Goal: Task Accomplishment & Management: Use online tool/utility

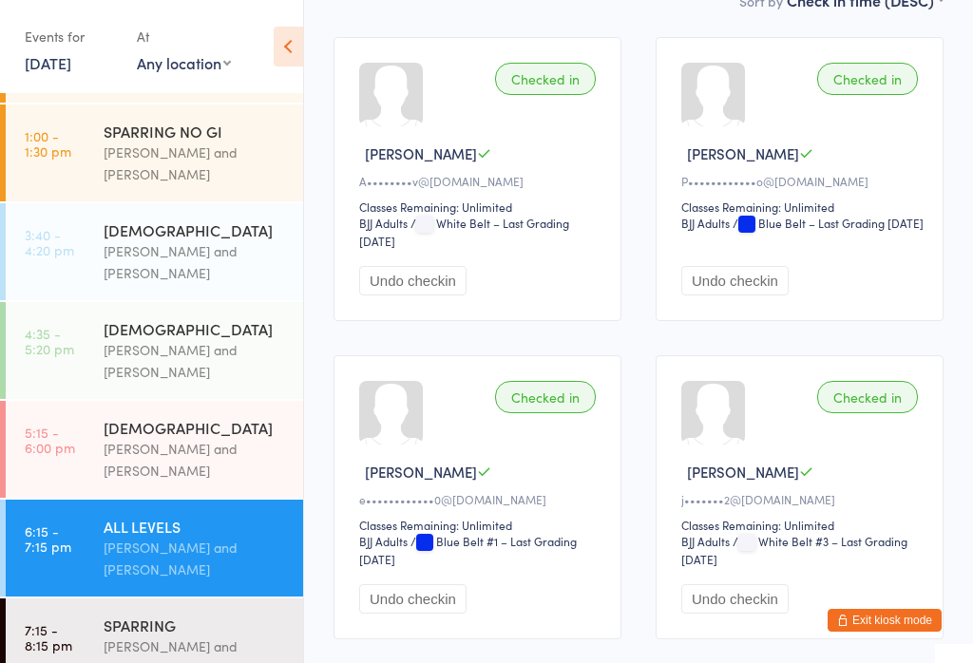
scroll to position [228, 0]
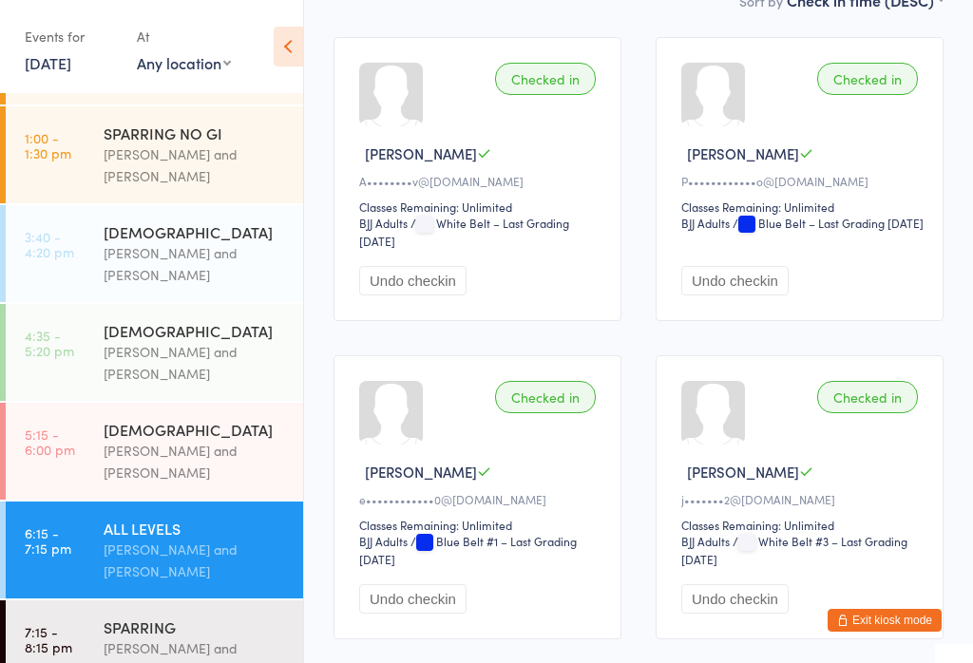
click at [230, 440] on div "[PERSON_NAME] and [PERSON_NAME]" at bounding box center [195, 462] width 183 height 44
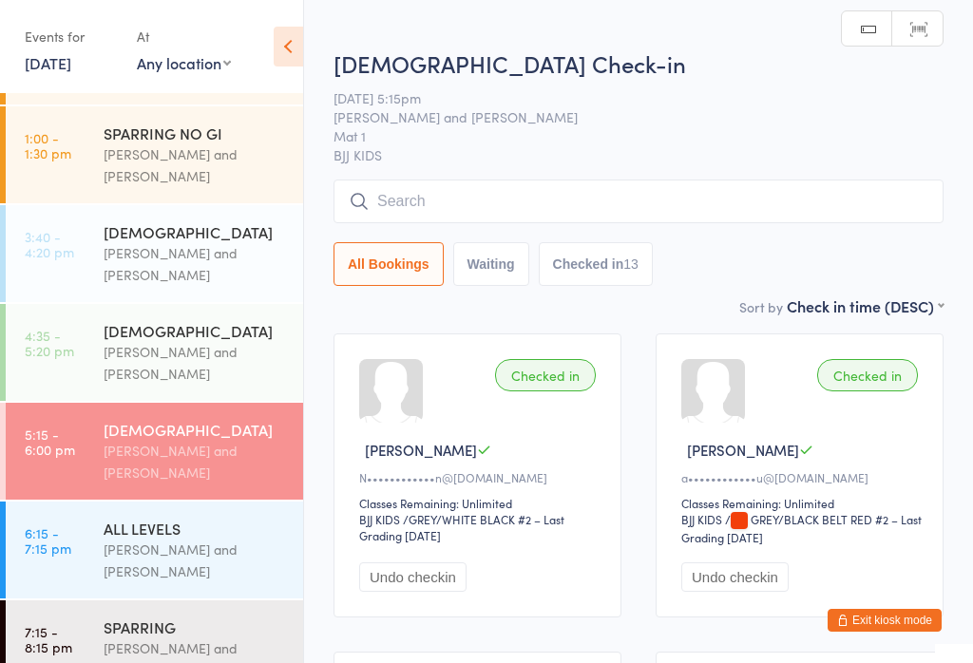
click at [648, 188] on input "search" at bounding box center [638, 202] width 610 height 44
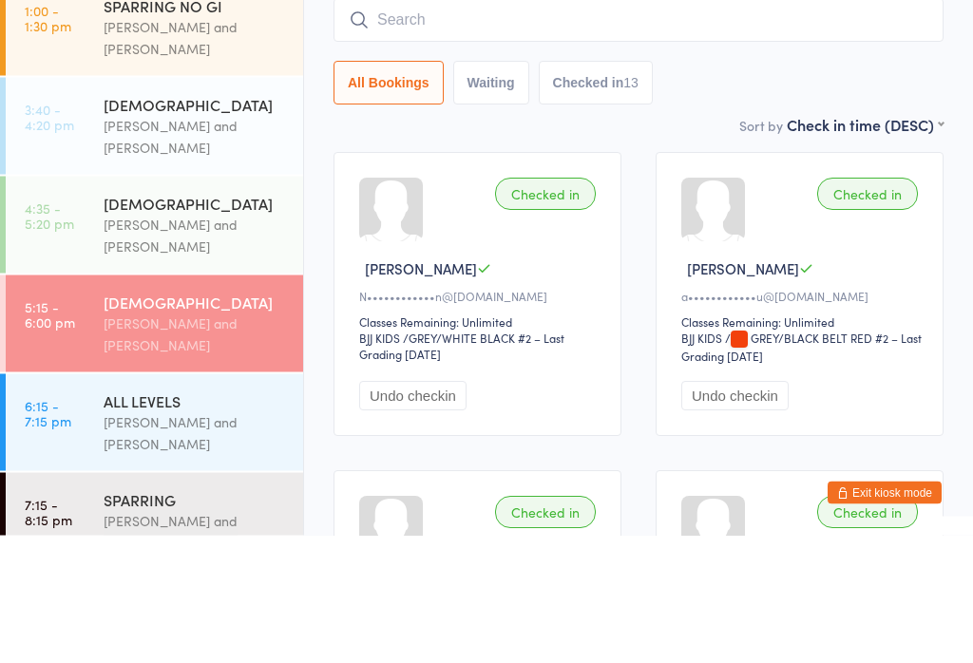
scroll to position [134, 0]
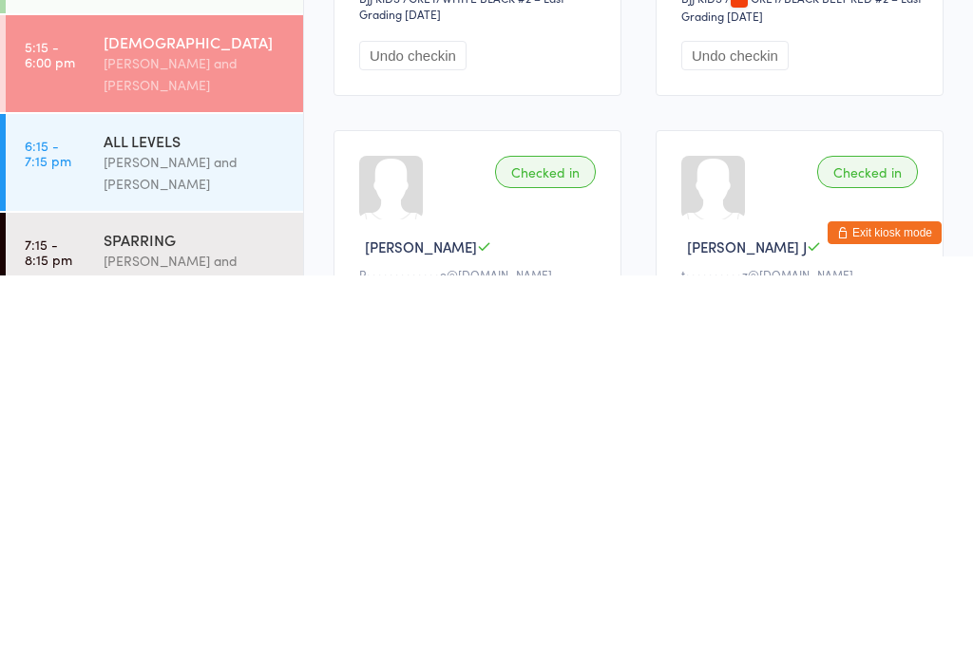
click at [231, 539] on div "[PERSON_NAME] and [PERSON_NAME]" at bounding box center [195, 561] width 183 height 44
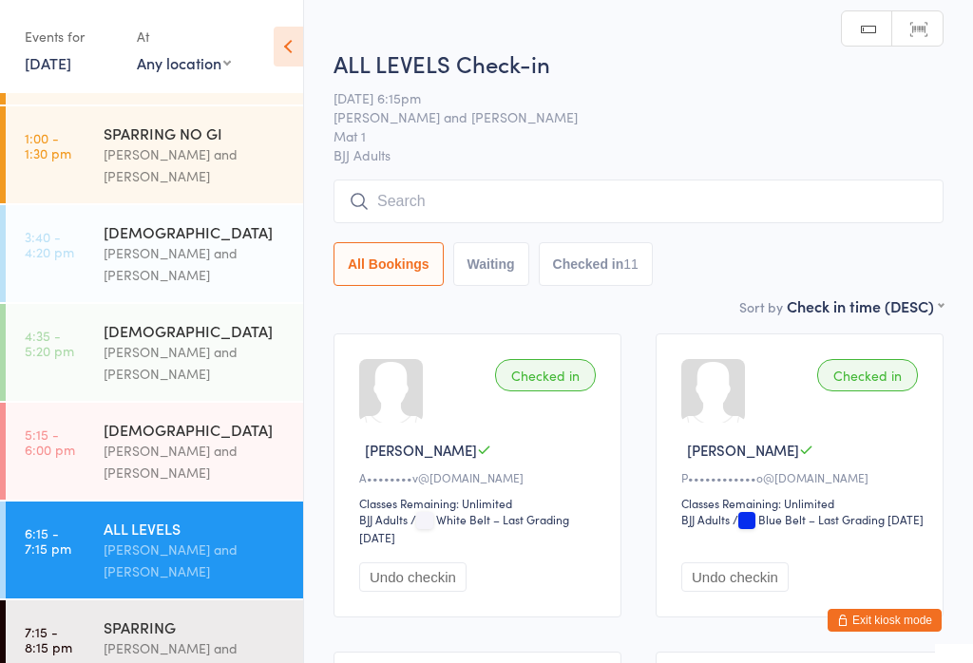
click at [513, 209] on input "search" at bounding box center [638, 202] width 610 height 44
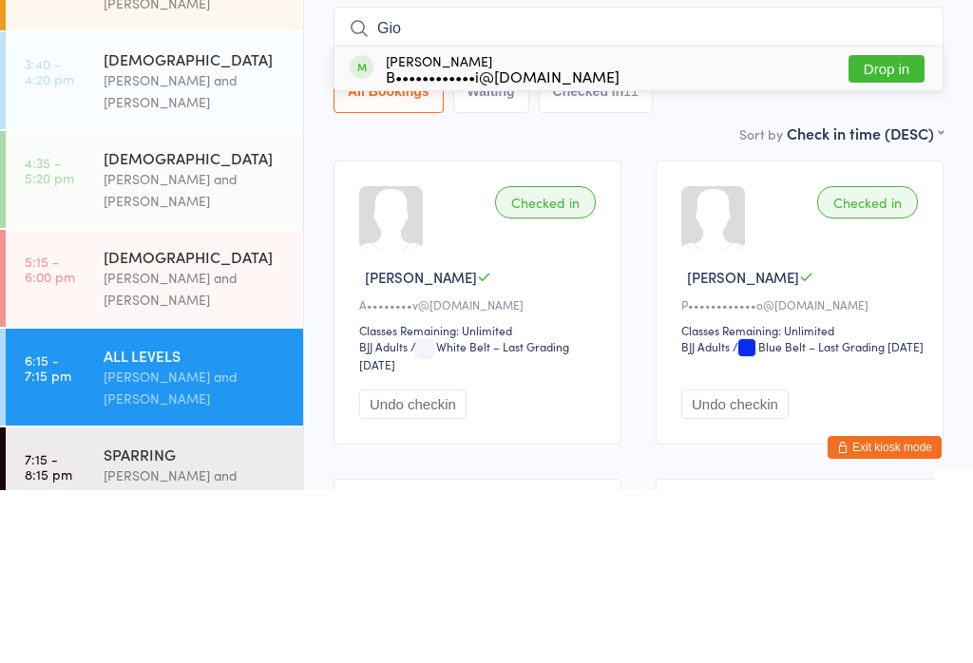
type input "Gio"
click at [886, 228] on button "Drop in" at bounding box center [886, 242] width 76 height 28
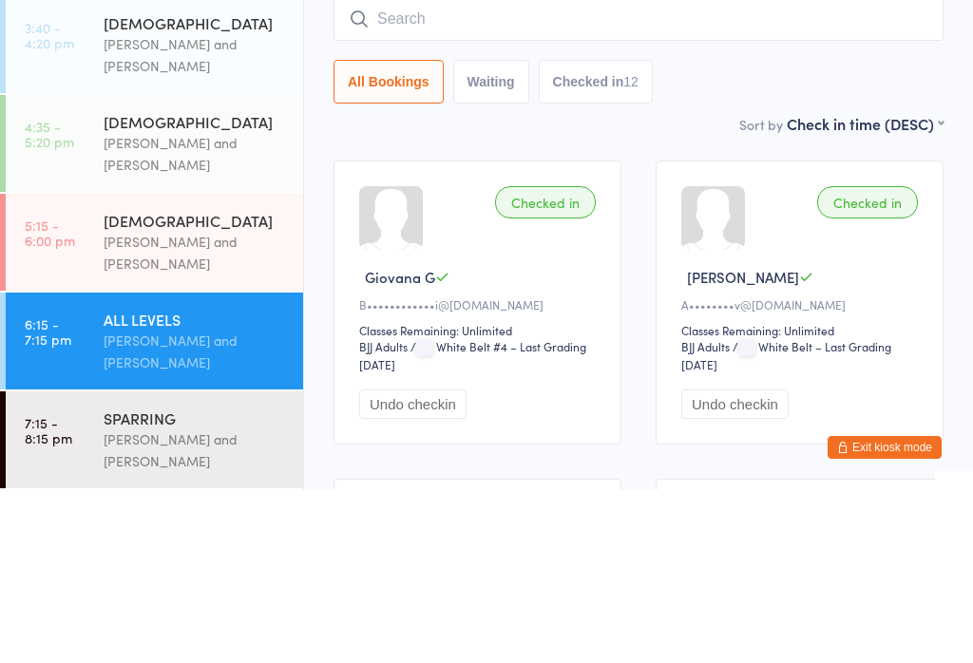
scroll to position [259, 0]
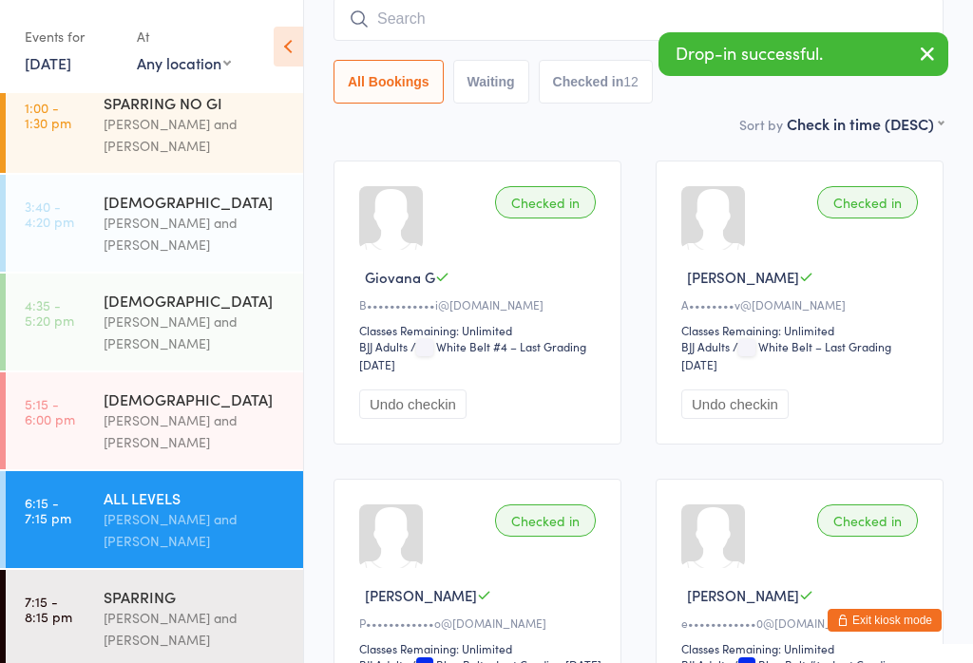
scroll to position [257, 0]
click at [161, 610] on div "[PERSON_NAME] and [PERSON_NAME]" at bounding box center [195, 630] width 183 height 44
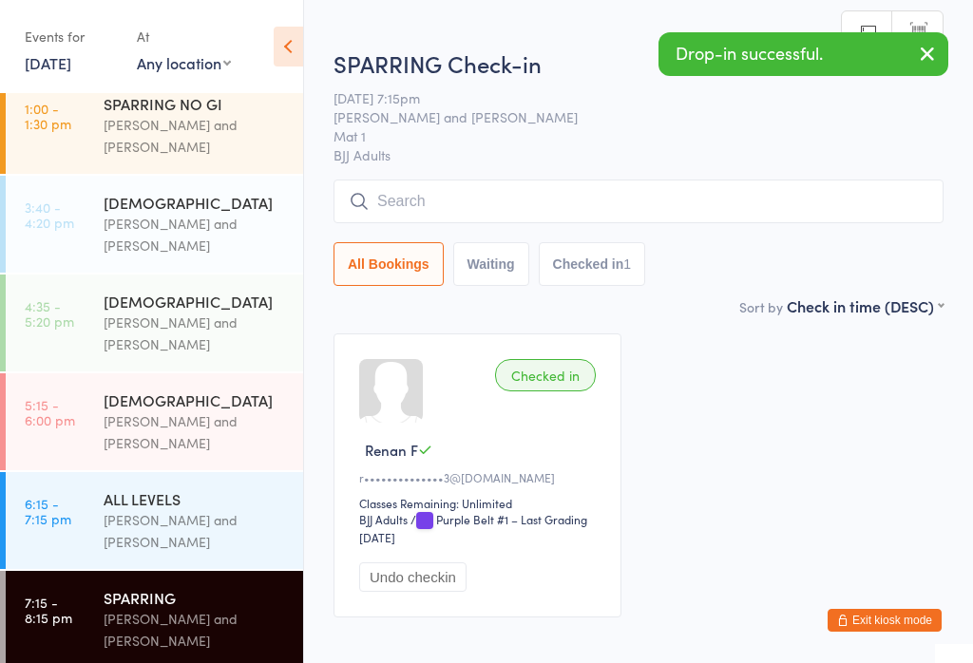
click at [510, 223] on input "search" at bounding box center [638, 202] width 610 height 44
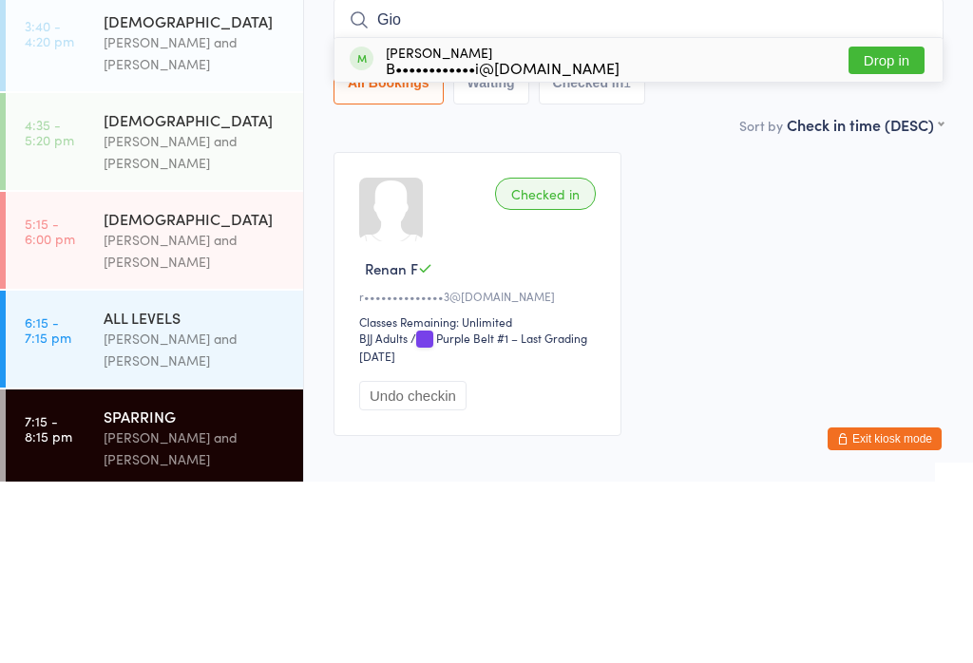
type input "Gio"
click at [894, 228] on button "Drop in" at bounding box center [886, 242] width 76 height 28
